Goal: Information Seeking & Learning: Learn about a topic

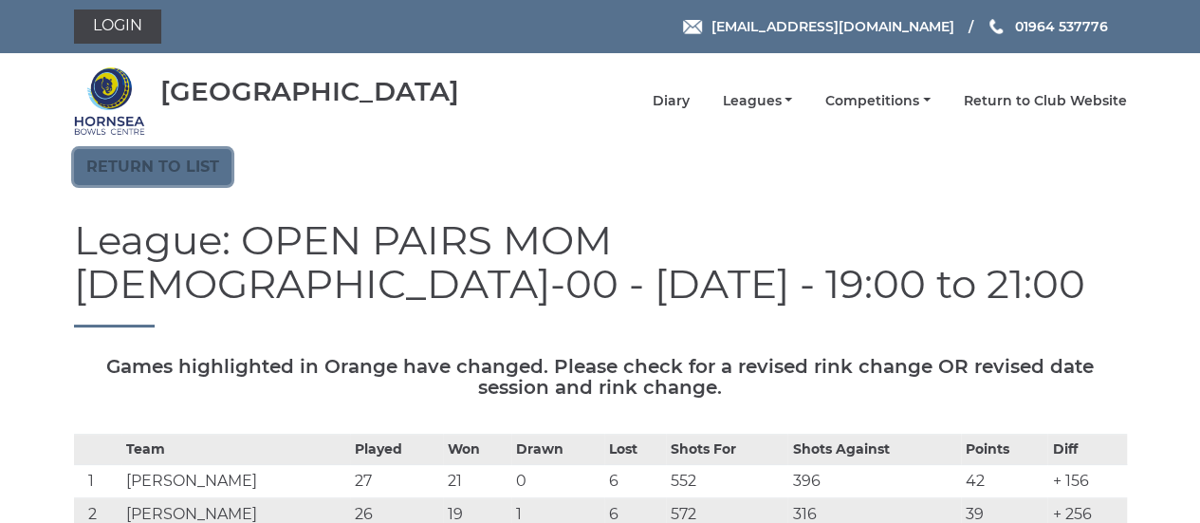
click at [195, 163] on link "Return to list" at bounding box center [152, 167] width 157 height 36
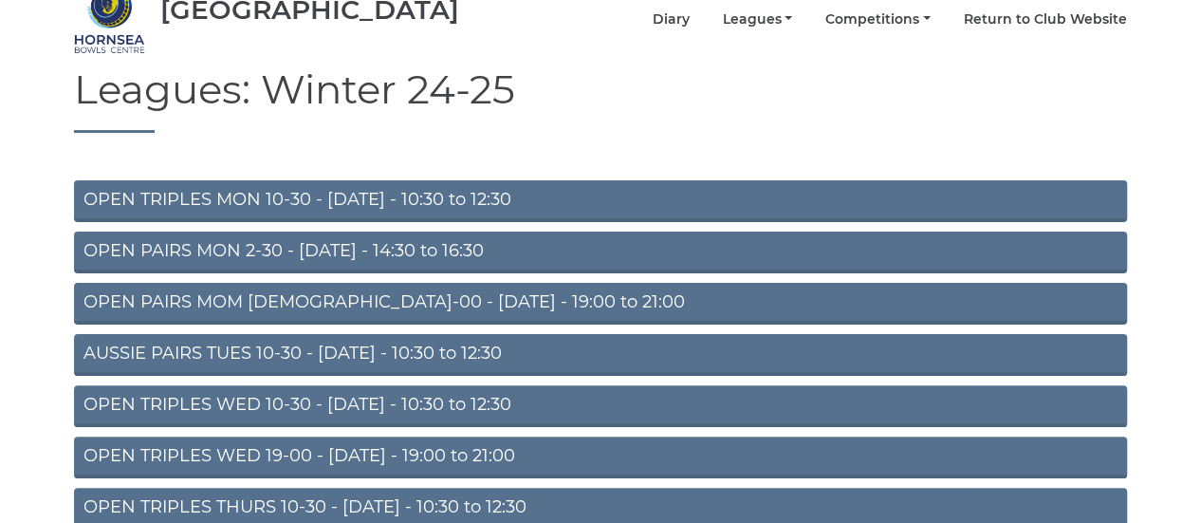
scroll to position [123, 0]
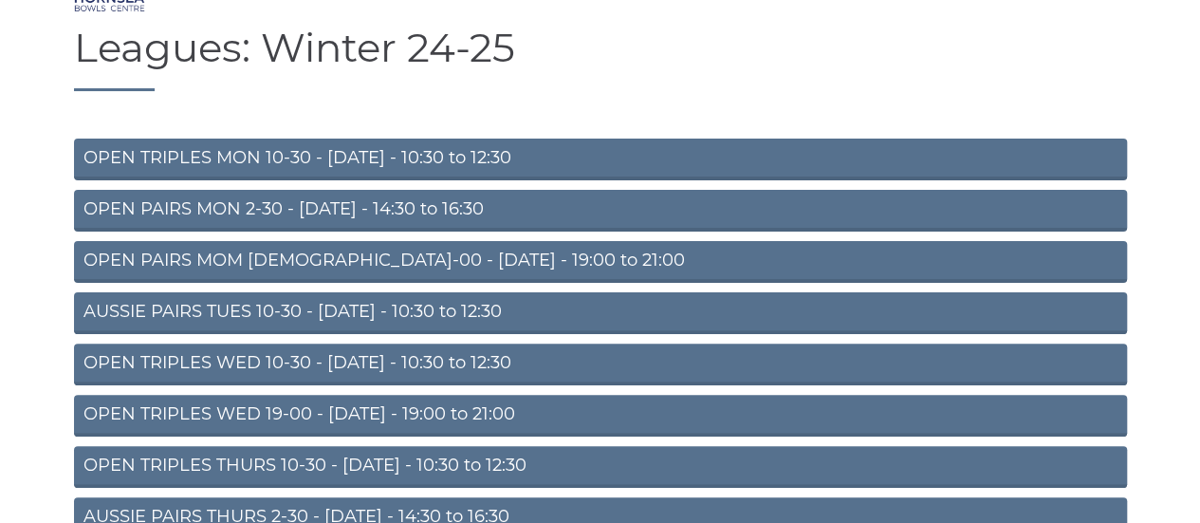
click at [506, 262] on link "OPEN PAIRS MOM 19-00 - Monday - 19:00 to 21:00" at bounding box center [600, 262] width 1053 height 42
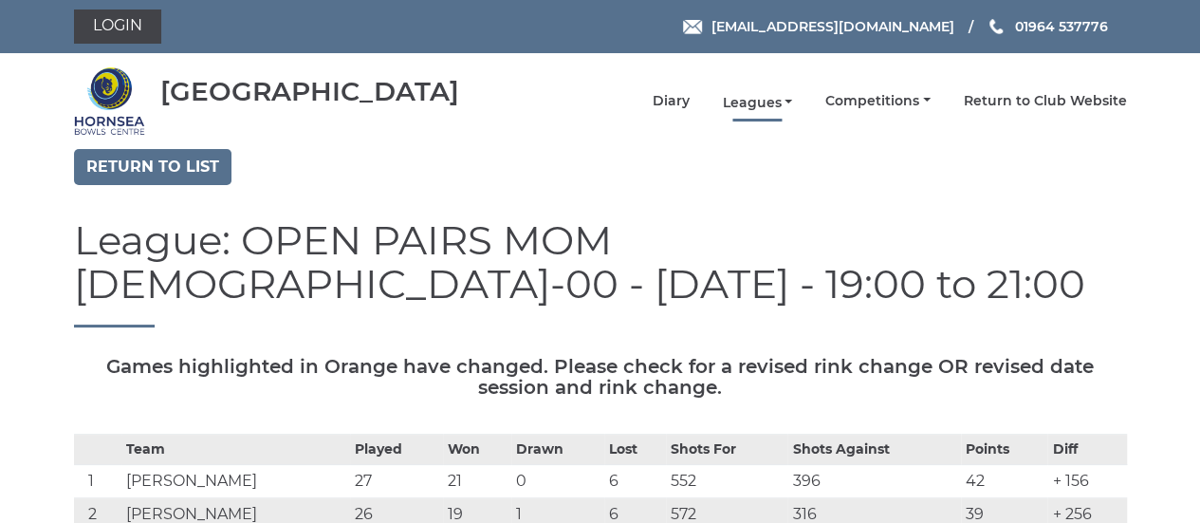
click at [789, 99] on link "Leagues" at bounding box center [757, 103] width 70 height 18
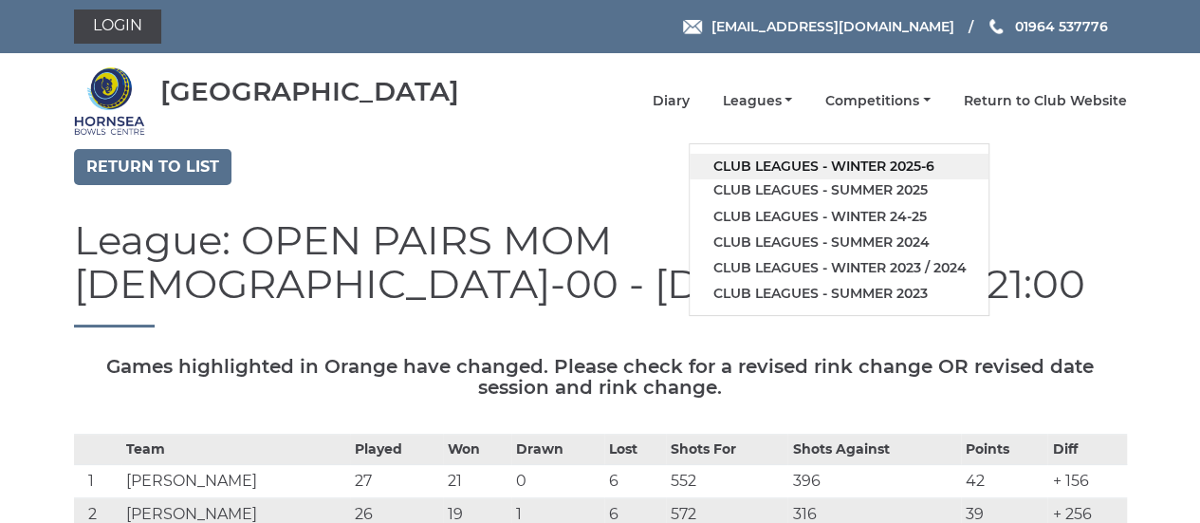
click at [930, 163] on link "Club leagues - Winter 2025-6" at bounding box center [839, 167] width 299 height 26
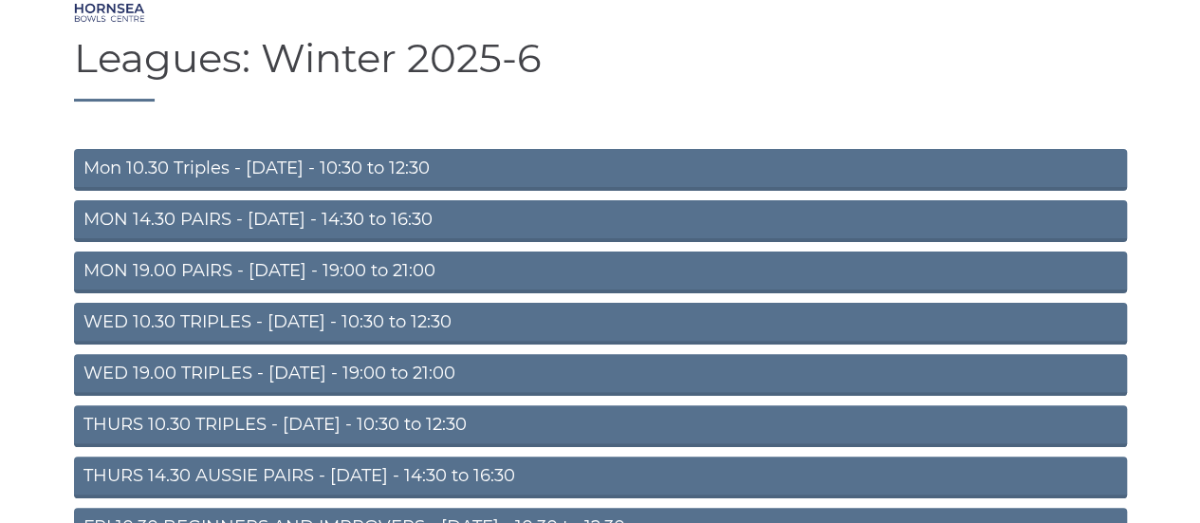
scroll to position [118, 0]
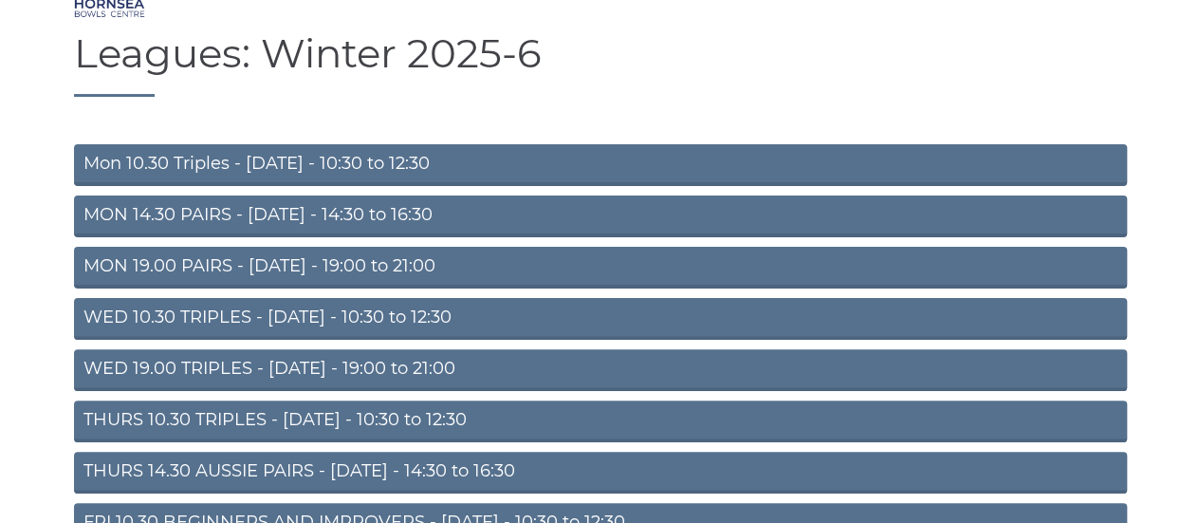
click at [452, 270] on link "MON 19.00 PAIRS - Monday - 19:00 to 21:00" at bounding box center [600, 268] width 1053 height 42
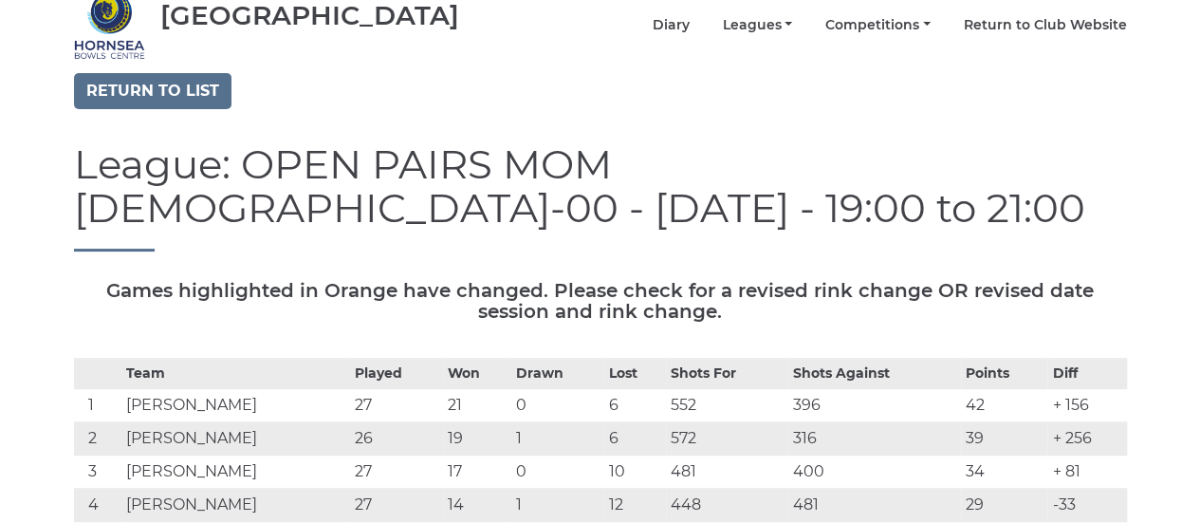
scroll to position [78, 0]
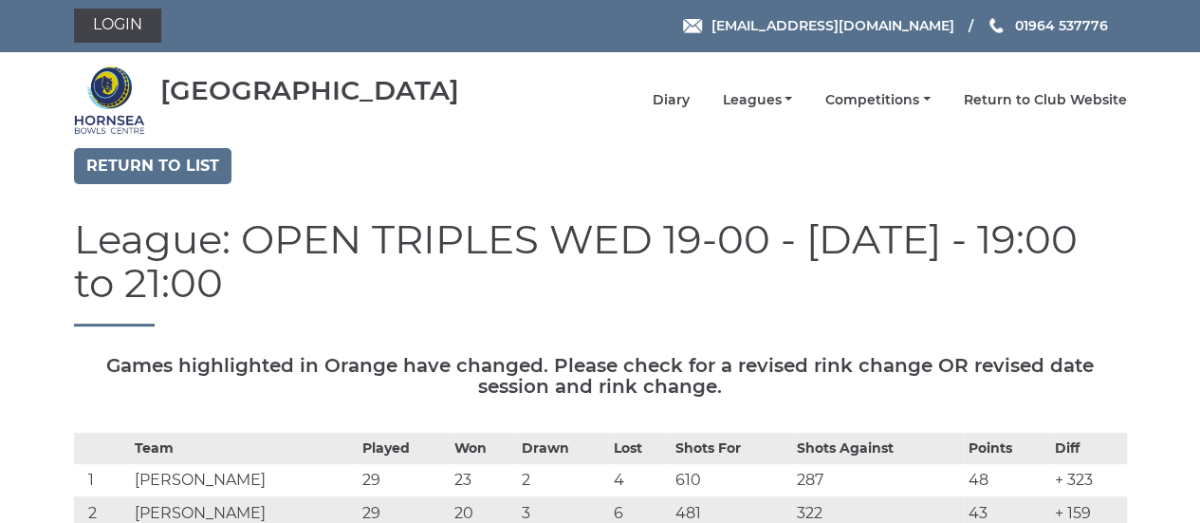
scroll to position [3, 0]
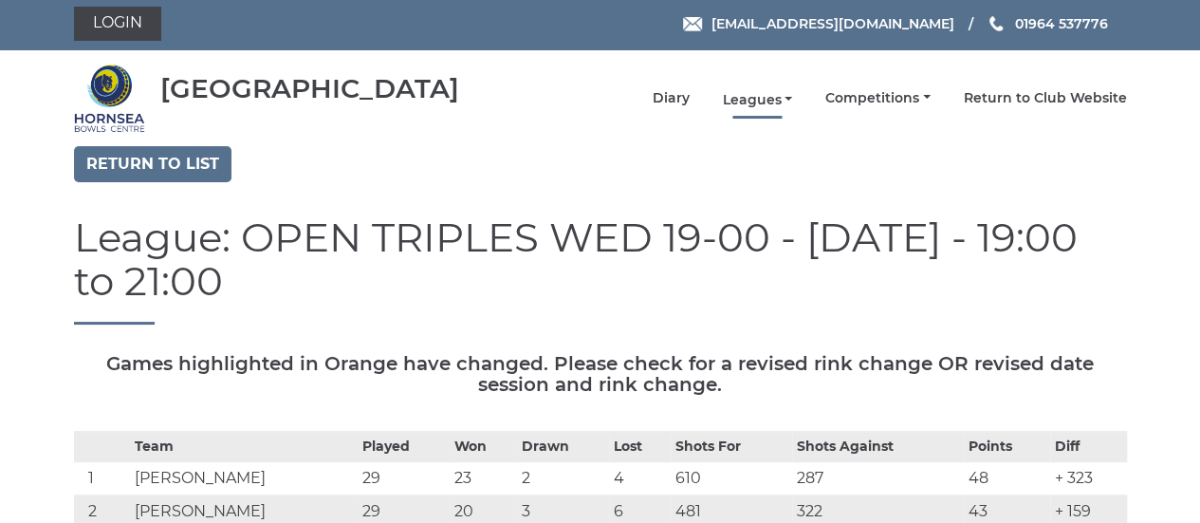
click at [782, 92] on link "Leagues" at bounding box center [757, 100] width 70 height 18
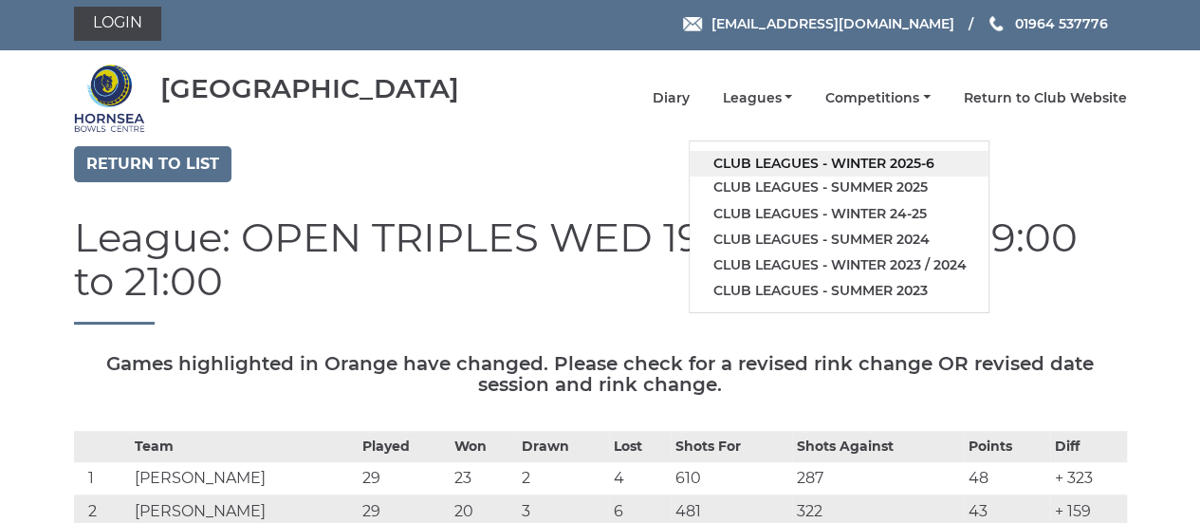
click at [856, 163] on link "Club leagues - Winter 2025-6" at bounding box center [839, 164] width 299 height 26
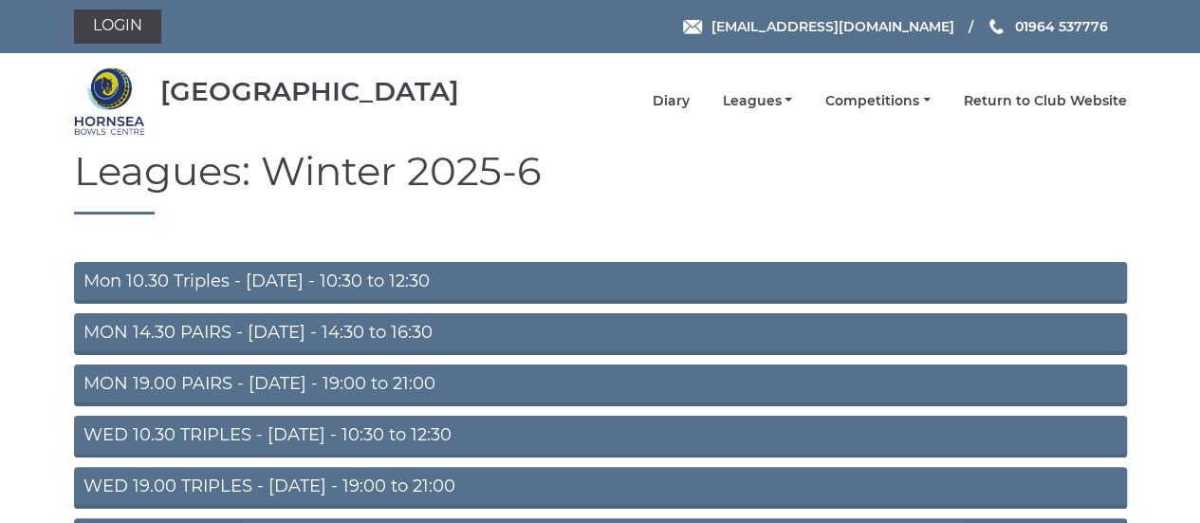
click at [480, 485] on link "WED 19.00 TRIPLES - [DATE] - 19:00 to 21:00" at bounding box center [600, 488] width 1053 height 42
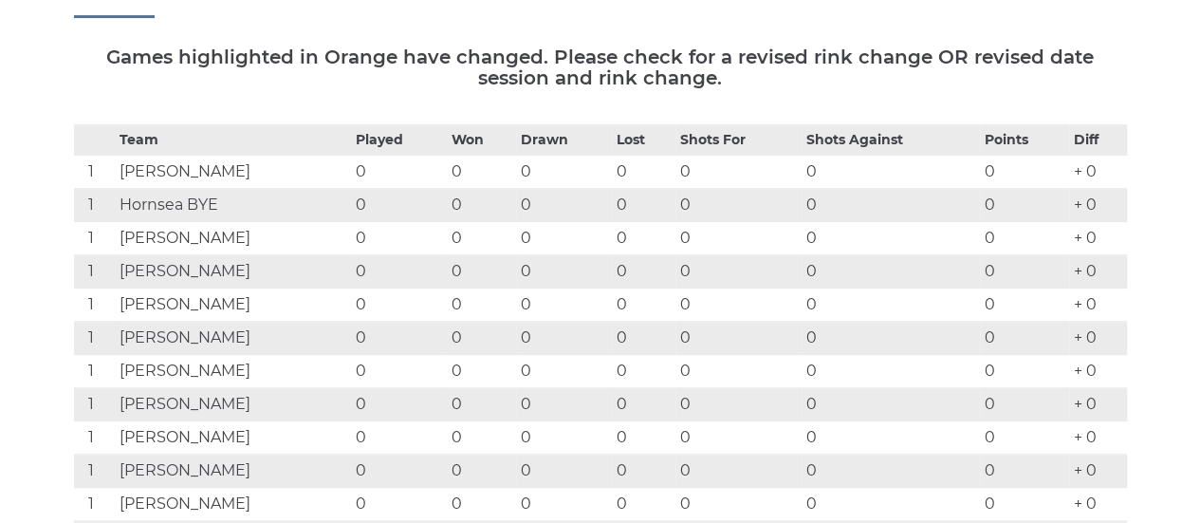
scroll to position [277, 0]
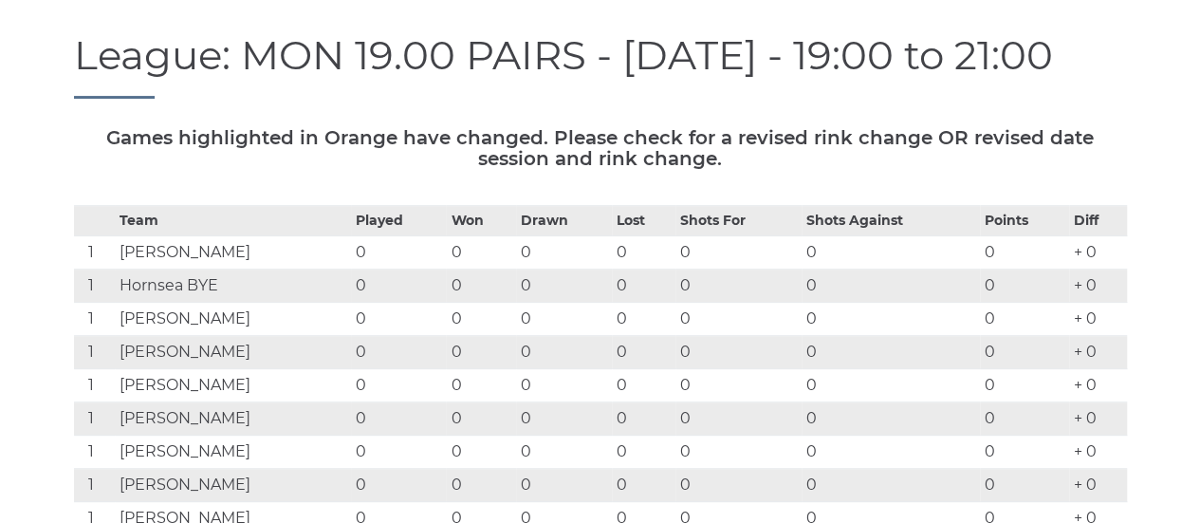
scroll to position [183, 0]
